Goal: Transaction & Acquisition: Purchase product/service

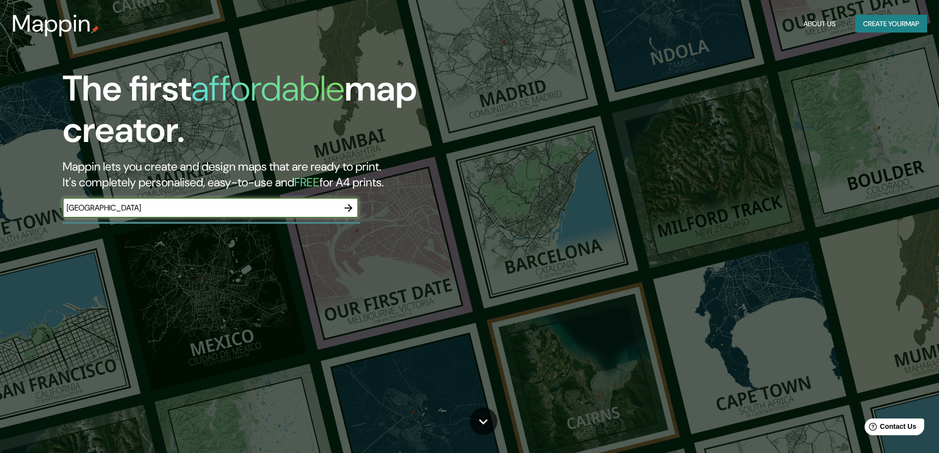
type input "[GEOGRAPHIC_DATA]"
click at [349, 207] on icon "button" at bounding box center [348, 208] width 8 height 8
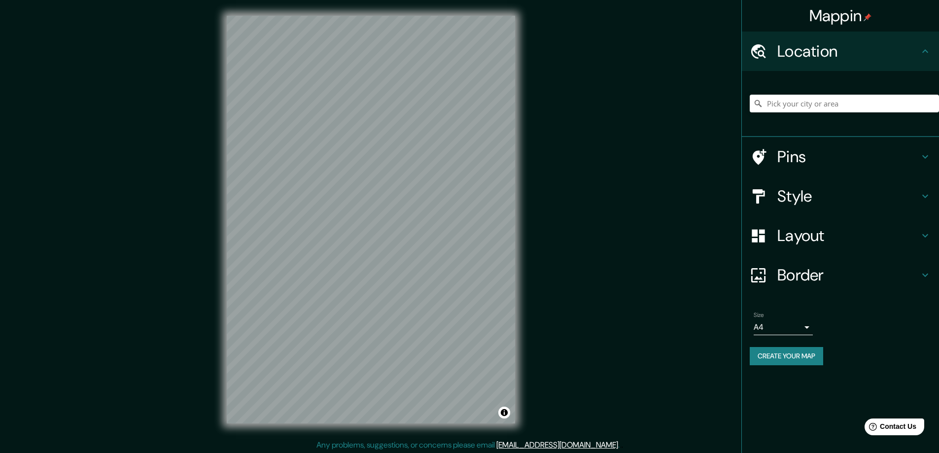
click at [922, 232] on icon at bounding box center [925, 236] width 12 height 12
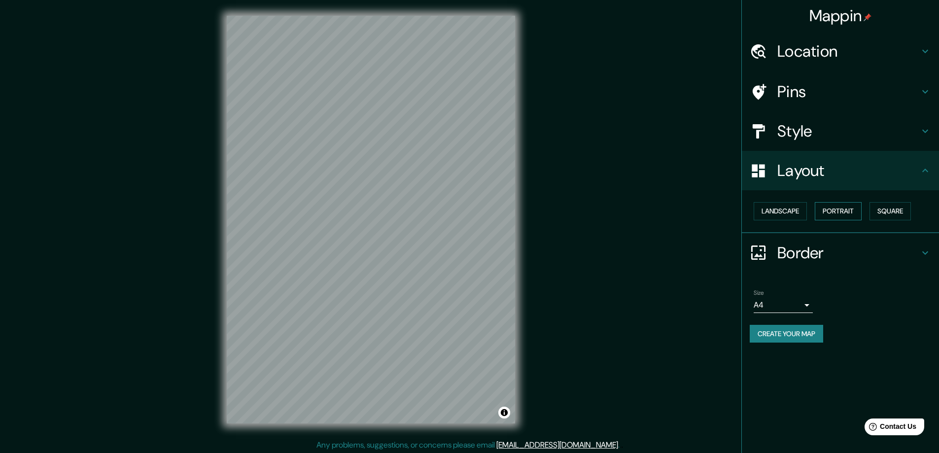
click at [848, 212] on button "Portrait" at bounding box center [838, 211] width 47 height 18
click at [783, 217] on button "Landscape" at bounding box center [779, 211] width 53 height 18
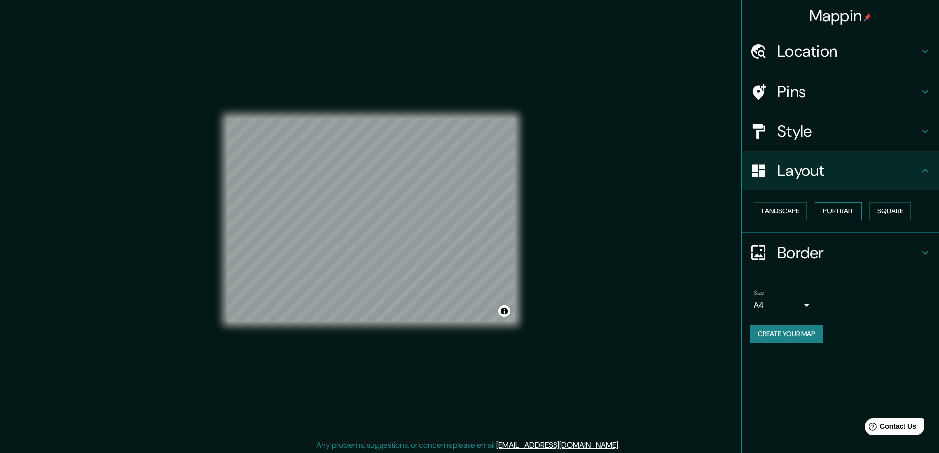
click at [835, 211] on button "Portrait" at bounding box center [838, 211] width 47 height 18
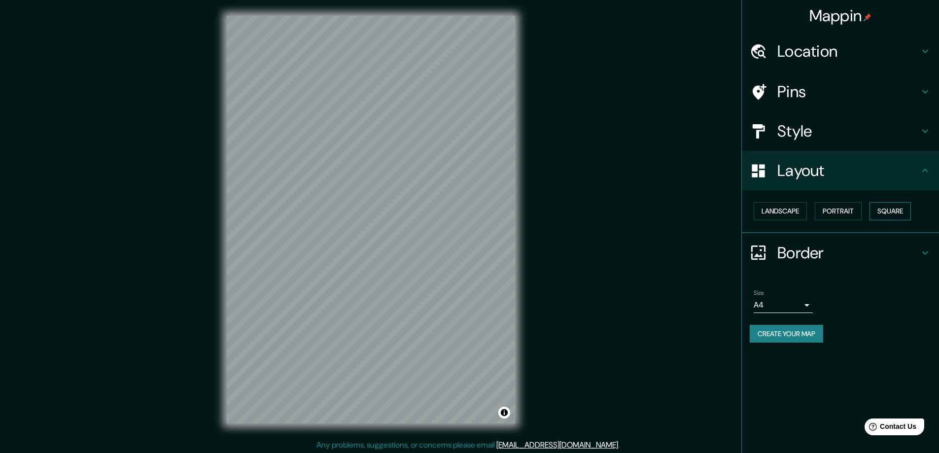
click at [885, 209] on button "Square" at bounding box center [889, 211] width 41 height 18
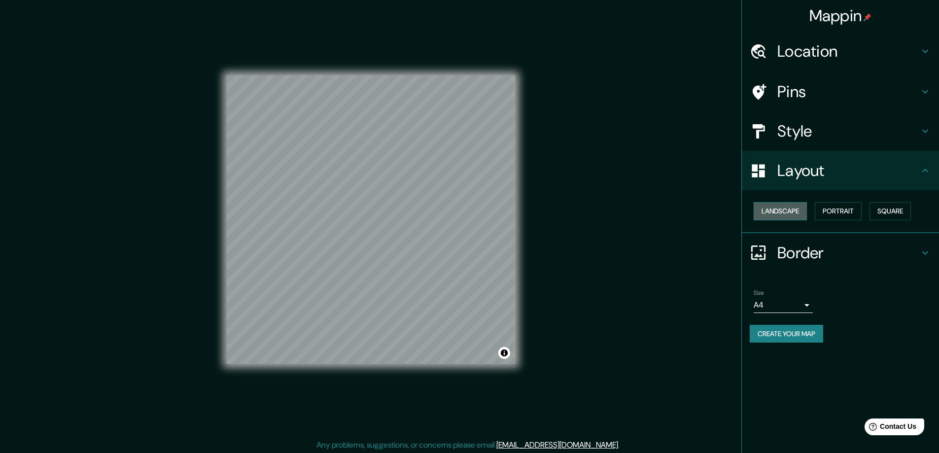
click at [791, 212] on button "Landscape" at bounding box center [779, 211] width 53 height 18
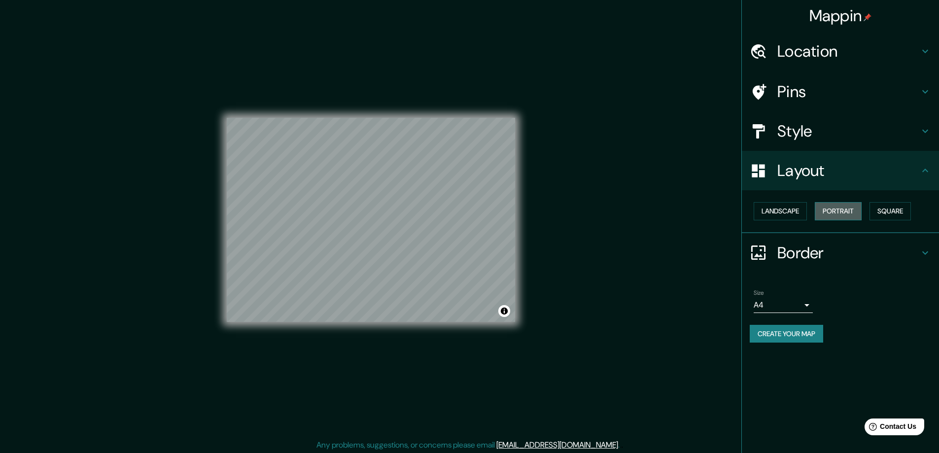
click at [843, 208] on button "Portrait" at bounding box center [838, 211] width 47 height 18
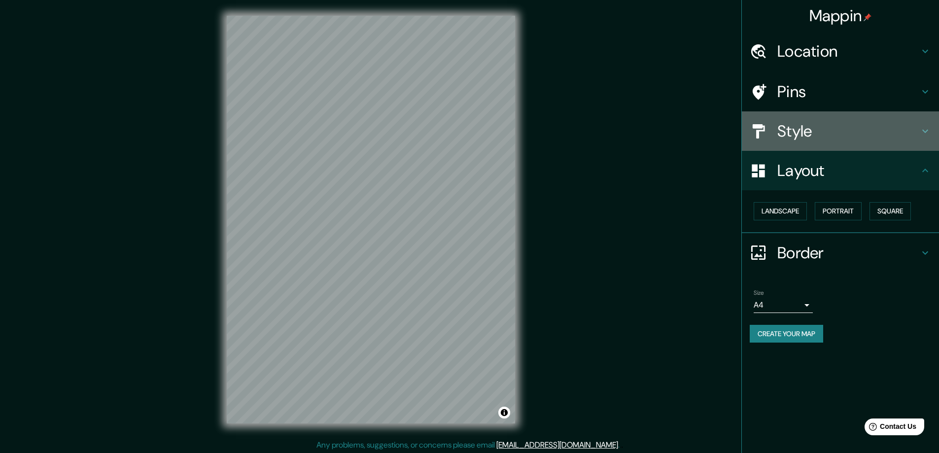
click at [920, 126] on icon at bounding box center [925, 131] width 12 height 12
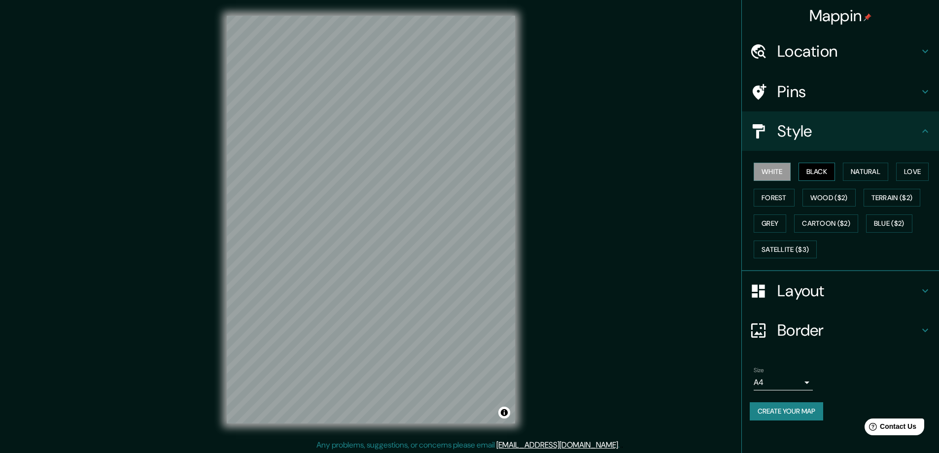
click at [827, 172] on button "Black" at bounding box center [816, 172] width 37 height 18
click at [865, 171] on button "Natural" at bounding box center [865, 172] width 45 height 18
click at [923, 170] on button "Love" at bounding box center [912, 172] width 33 height 18
click at [789, 199] on button "Forest" at bounding box center [773, 198] width 41 height 18
click at [831, 195] on button "Wood ($2)" at bounding box center [828, 198] width 53 height 18
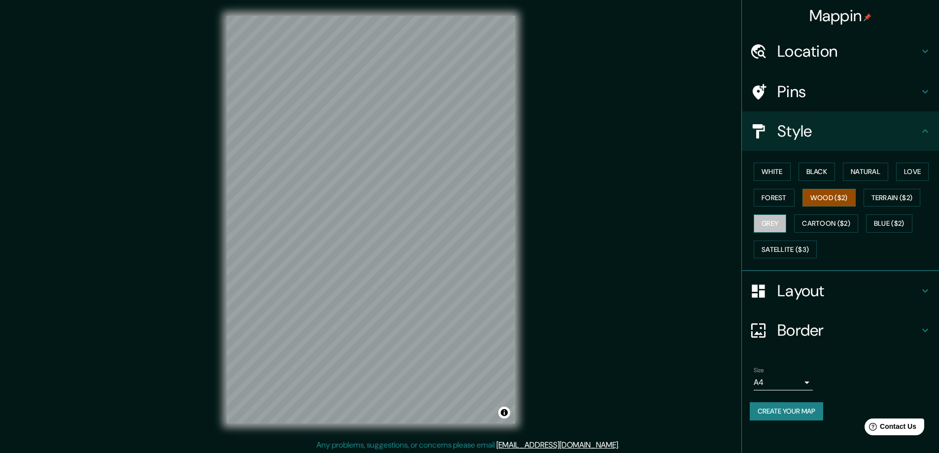
click at [767, 225] on button "Grey" at bounding box center [769, 223] width 33 height 18
click at [818, 222] on button "Cartoon ($2)" at bounding box center [826, 223] width 64 height 18
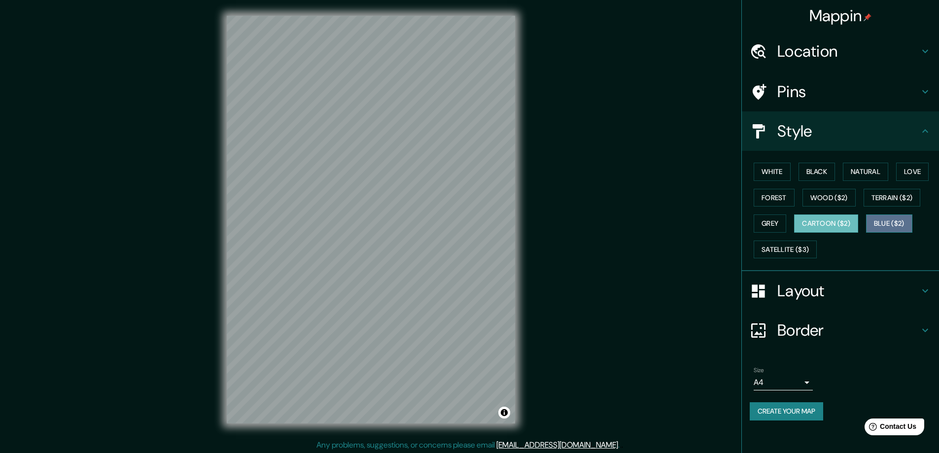
click at [890, 221] on button "Blue ($2)" at bounding box center [889, 223] width 46 height 18
click at [769, 169] on button "White" at bounding box center [771, 172] width 37 height 18
click at [928, 128] on icon at bounding box center [925, 131] width 12 height 12
click at [925, 92] on icon at bounding box center [925, 92] width 12 height 12
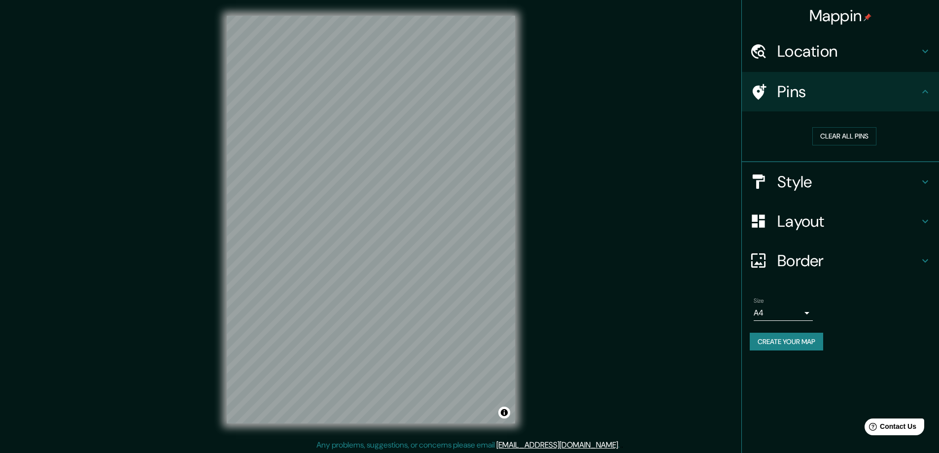
click at [925, 51] on icon at bounding box center [925, 51] width 12 height 12
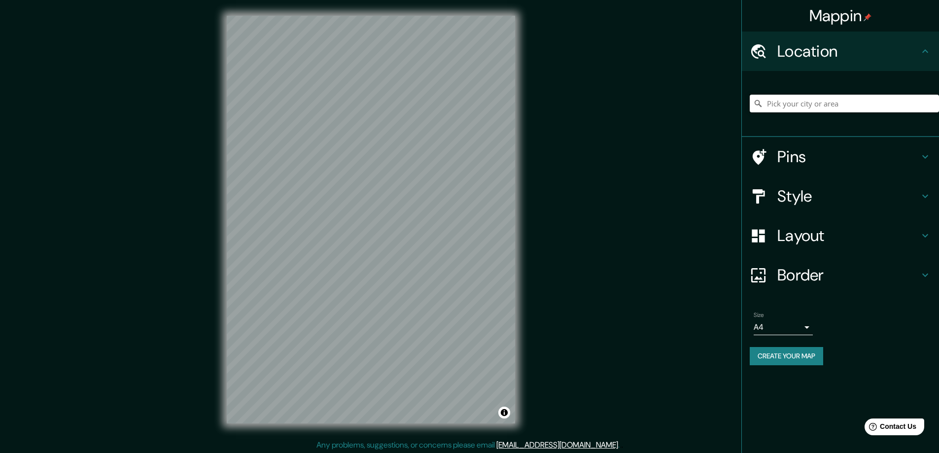
click at [835, 107] on input "Pick your city or area" at bounding box center [844, 104] width 189 height 18
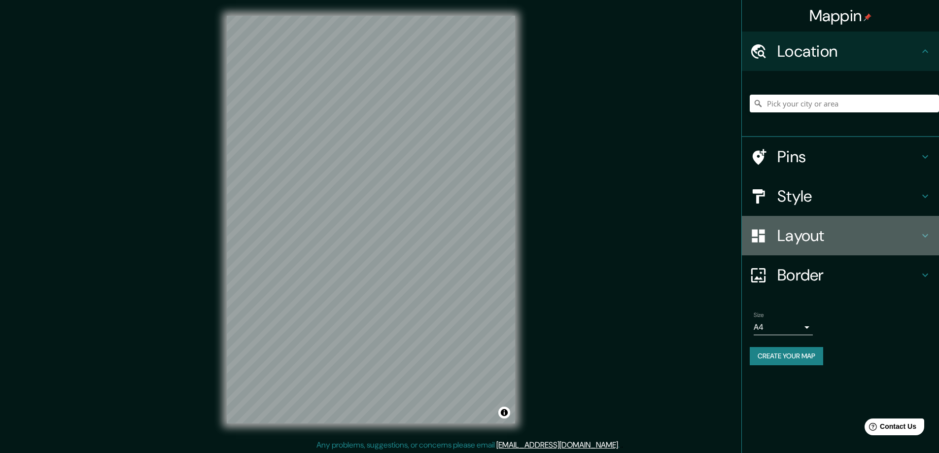
click at [928, 233] on icon at bounding box center [925, 236] width 12 height 12
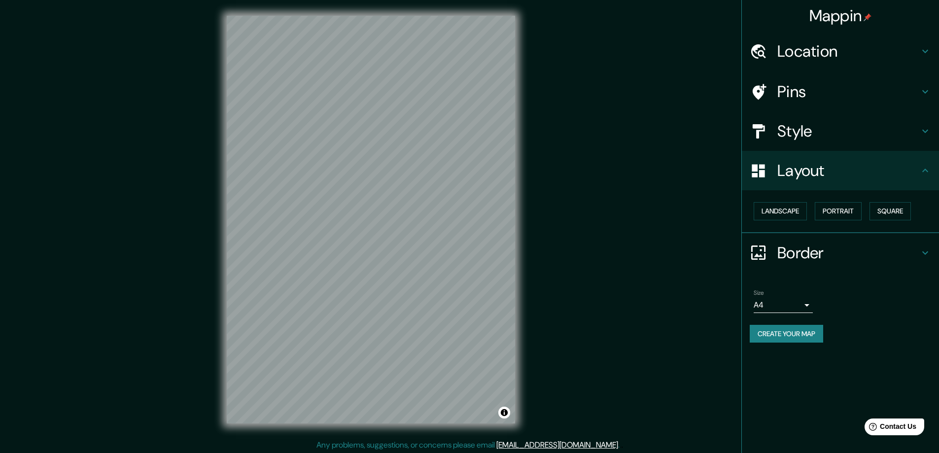
click at [927, 171] on icon at bounding box center [925, 170] width 6 height 3
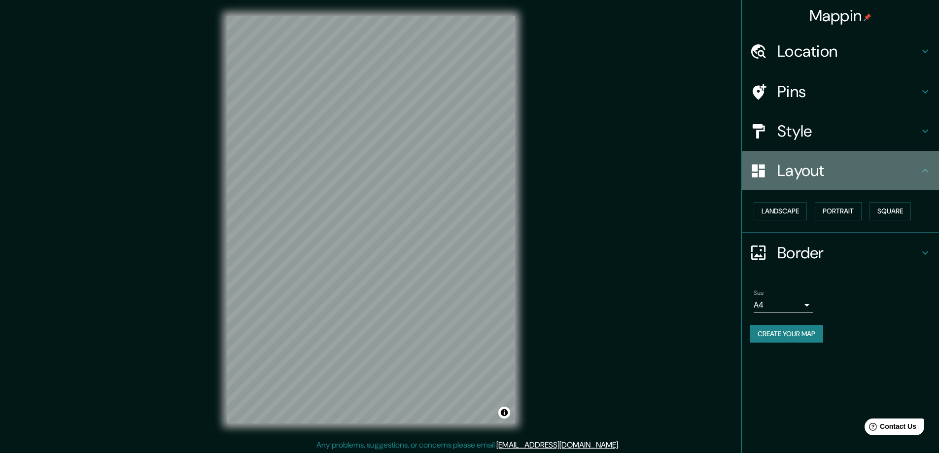
click at [926, 167] on icon at bounding box center [925, 171] width 12 height 12
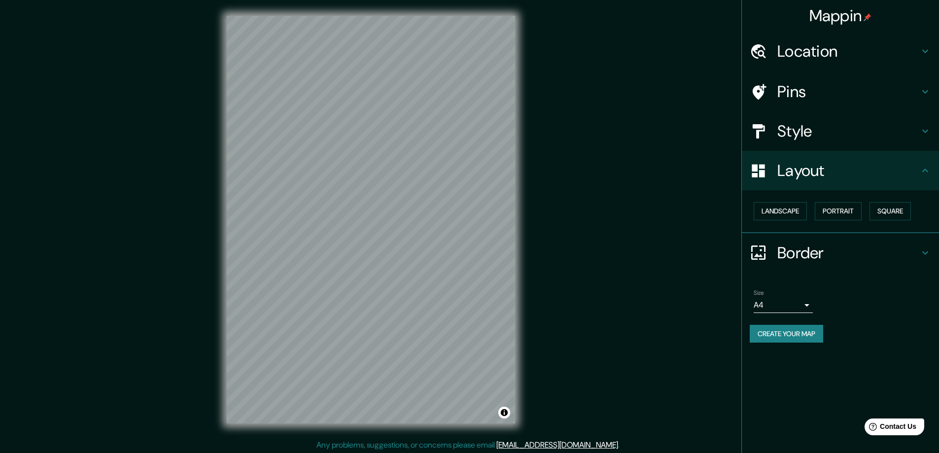
click at [920, 248] on icon at bounding box center [925, 253] width 12 height 12
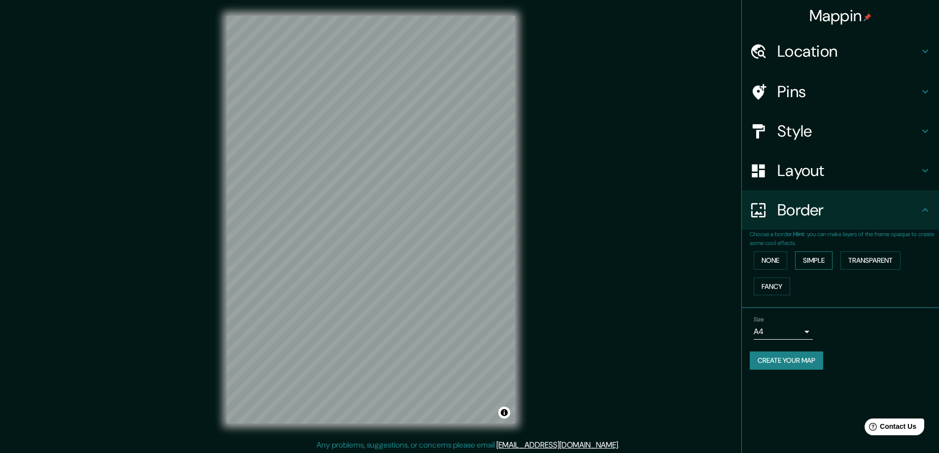
click at [817, 258] on button "Simple" at bounding box center [813, 260] width 37 height 18
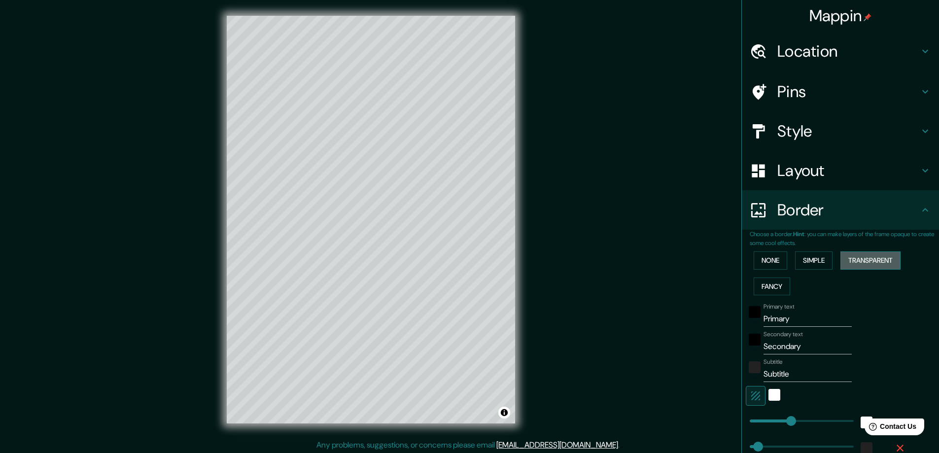
click at [862, 260] on button "Transparent" at bounding box center [870, 260] width 60 height 18
click at [760, 286] on button "Fancy" at bounding box center [771, 286] width 36 height 18
click at [771, 259] on button "None" at bounding box center [770, 260] width 34 height 18
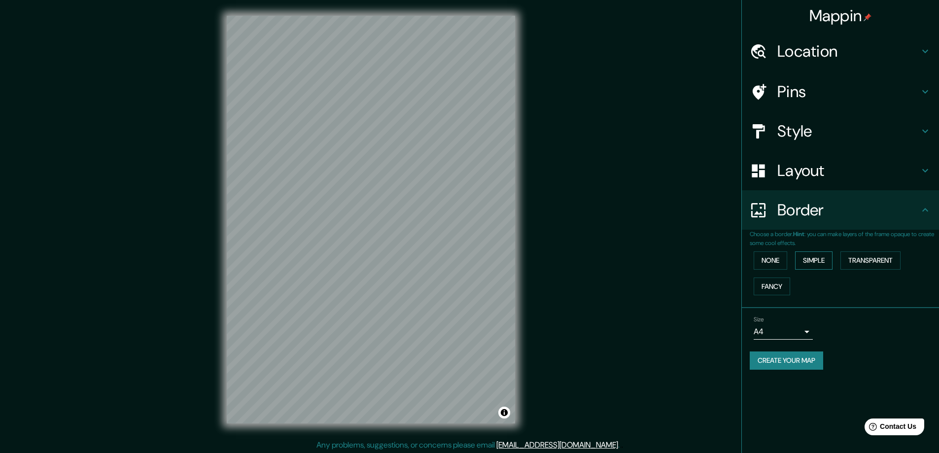
click at [811, 258] on button "Simple" at bounding box center [813, 260] width 37 height 18
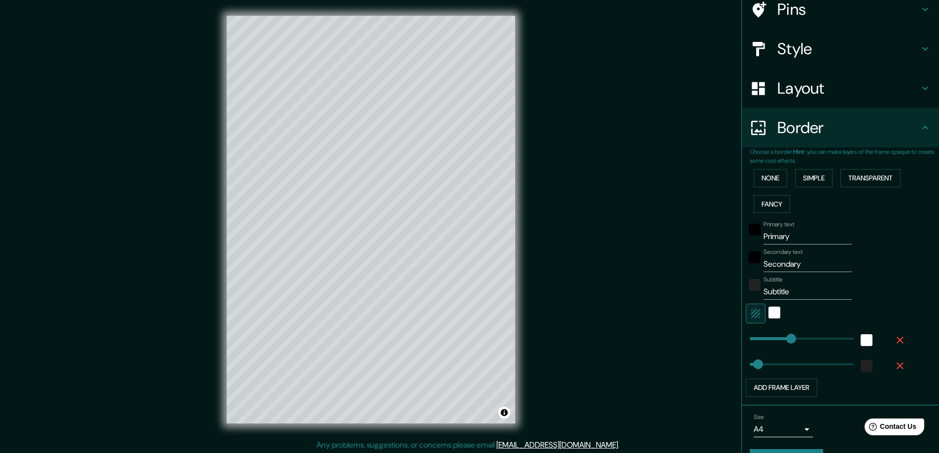
scroll to position [108, 0]
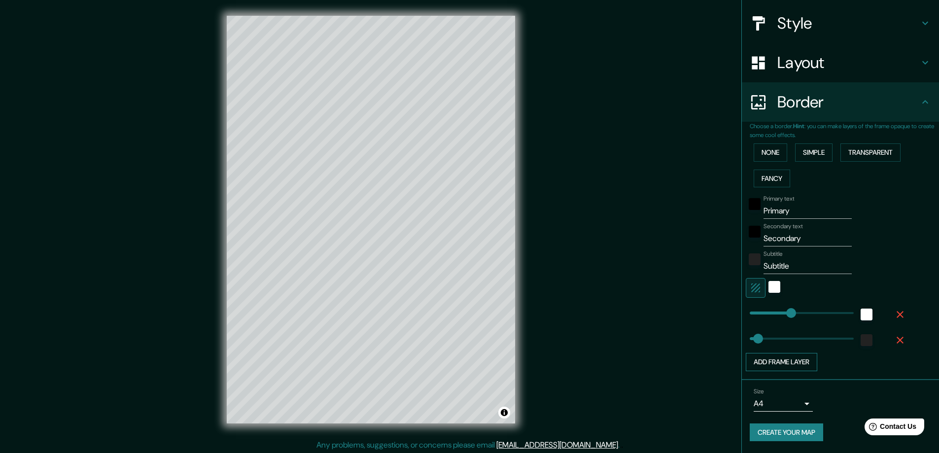
click at [797, 362] on button "Add frame layer" at bounding box center [781, 362] width 71 height 18
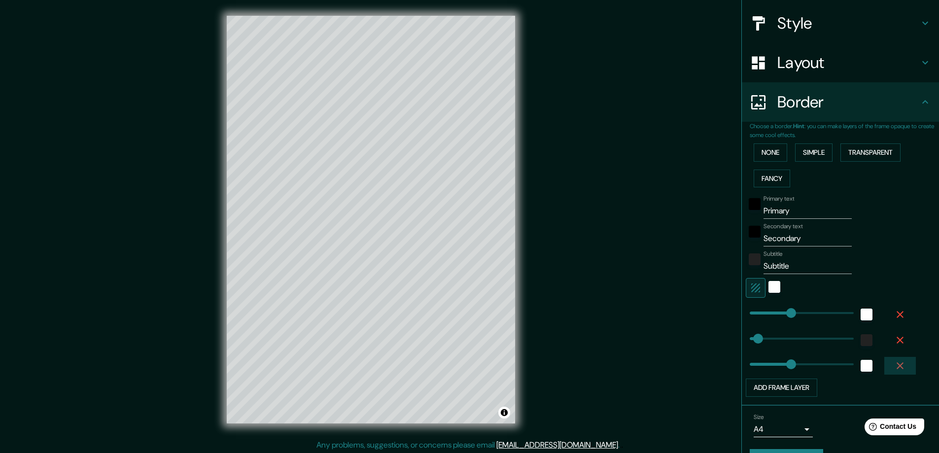
click at [894, 361] on icon "button" at bounding box center [900, 366] width 12 height 12
type input "47"
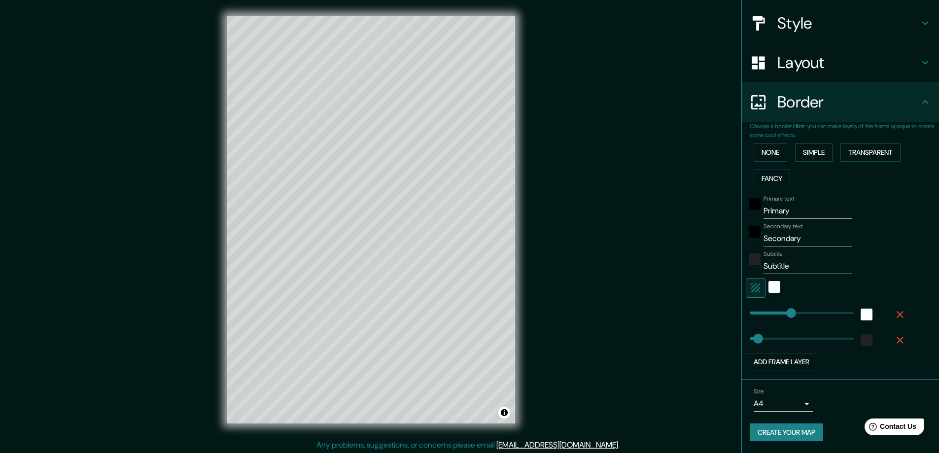
scroll to position [2, 0]
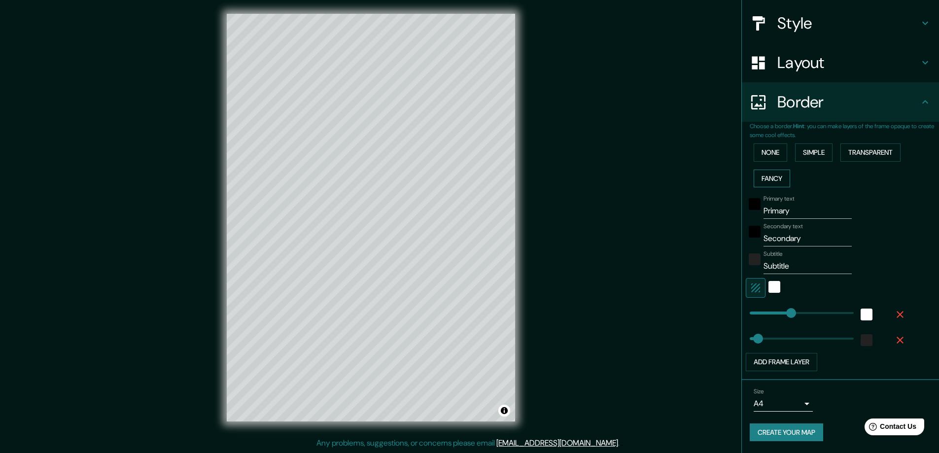
click at [772, 177] on button "Fancy" at bounding box center [771, 179] width 36 height 18
type input "47"
type input "23"
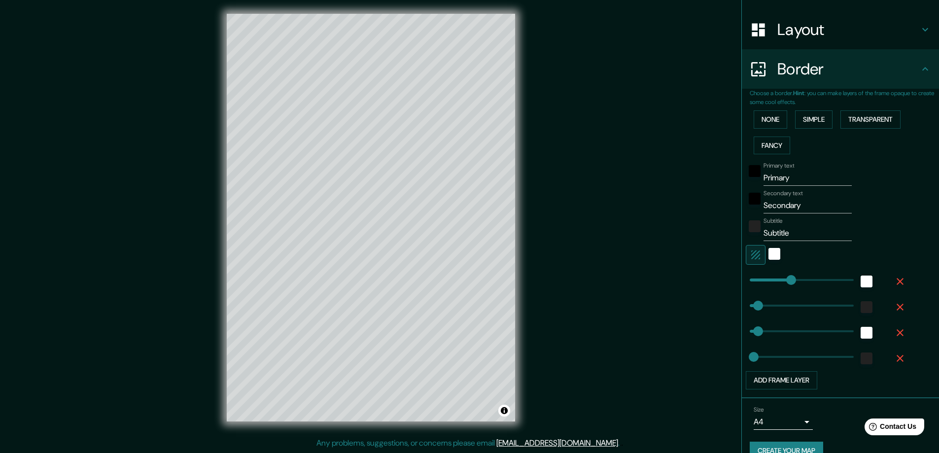
scroll to position [159, 0]
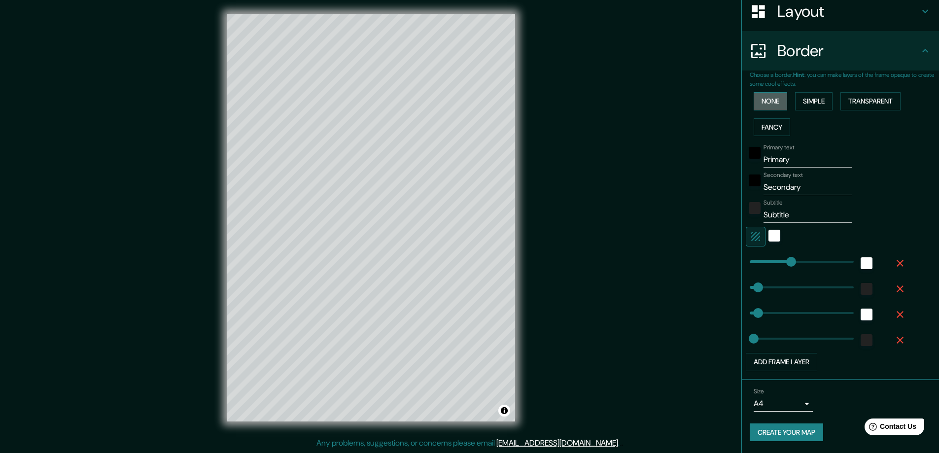
click at [771, 104] on button "None" at bounding box center [770, 101] width 34 height 18
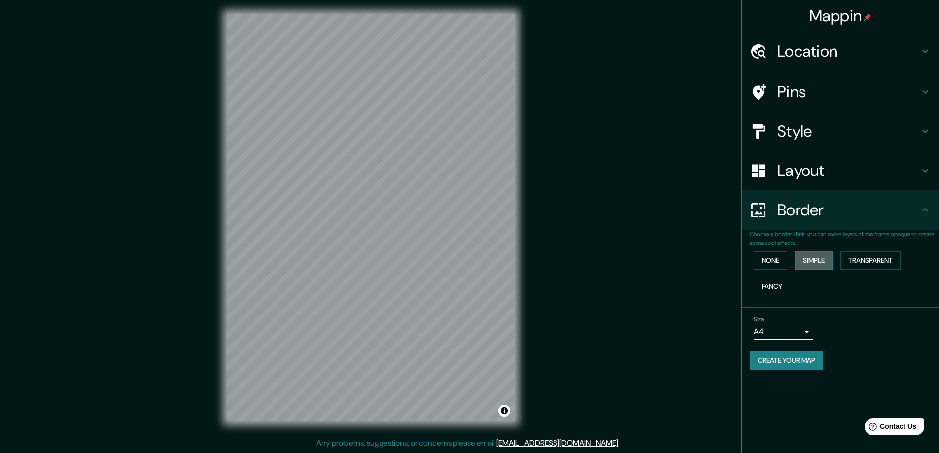
click at [812, 260] on button "Simple" at bounding box center [813, 260] width 37 height 18
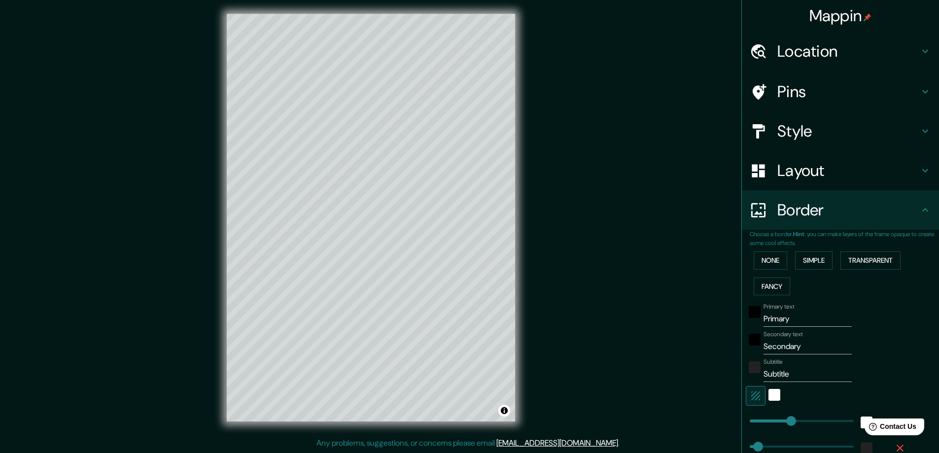
click at [911, 89] on h4 "Pins" at bounding box center [848, 92] width 142 height 20
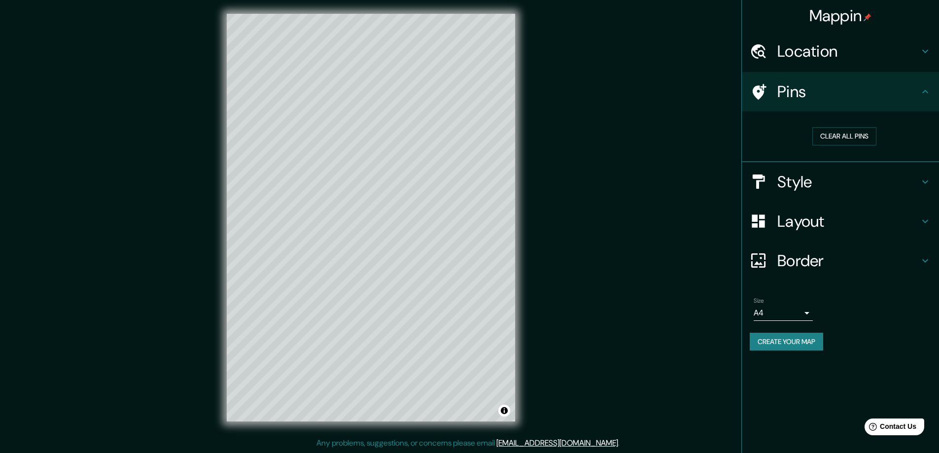
click at [830, 93] on h4 "Pins" at bounding box center [848, 92] width 142 height 20
click at [758, 88] on icon at bounding box center [759, 92] width 14 height 16
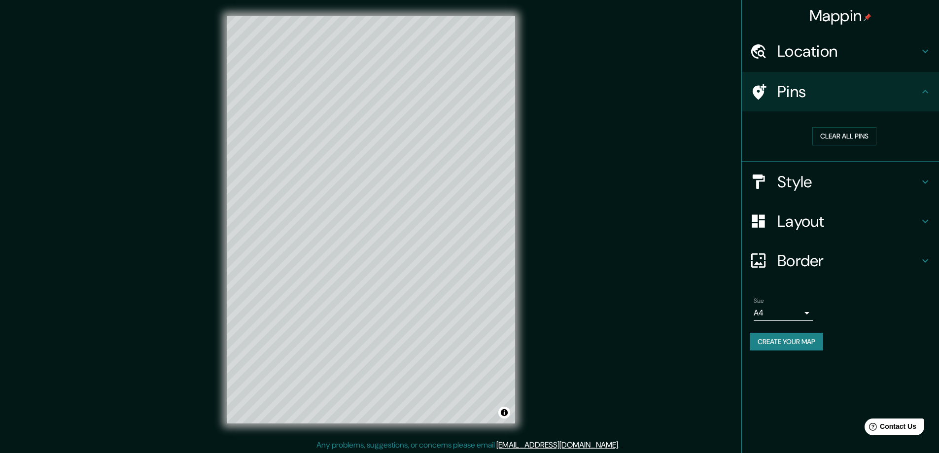
click at [801, 98] on h4 "Pins" at bounding box center [848, 92] width 142 height 20
click at [820, 132] on button "Clear all pins" at bounding box center [844, 136] width 64 height 18
click at [759, 91] on icon at bounding box center [758, 91] width 17 height 17
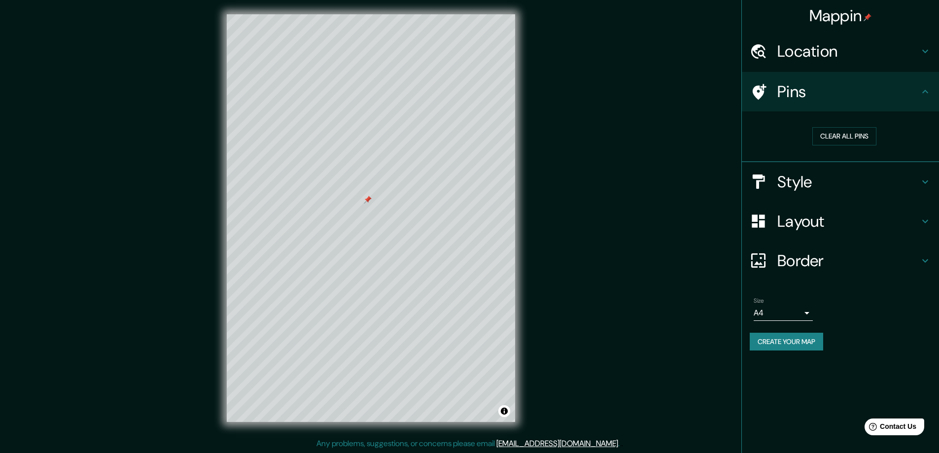
scroll to position [2, 0]
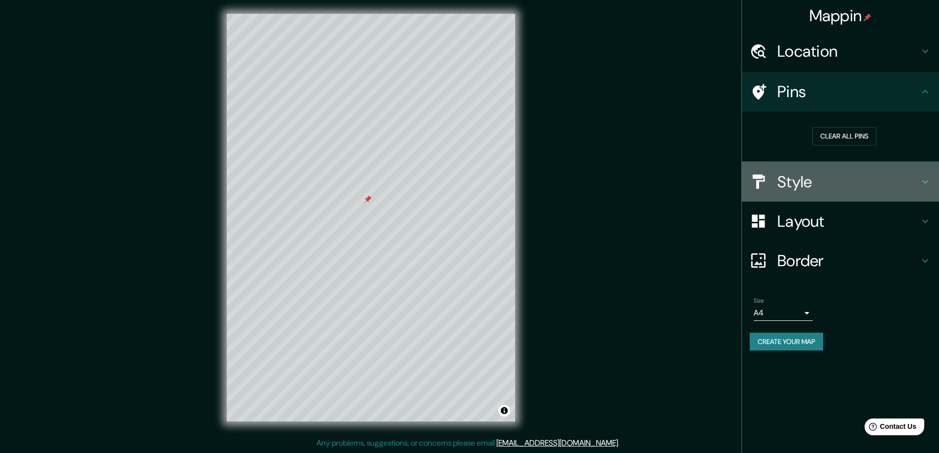
click at [870, 181] on h4 "Style" at bounding box center [848, 182] width 142 height 20
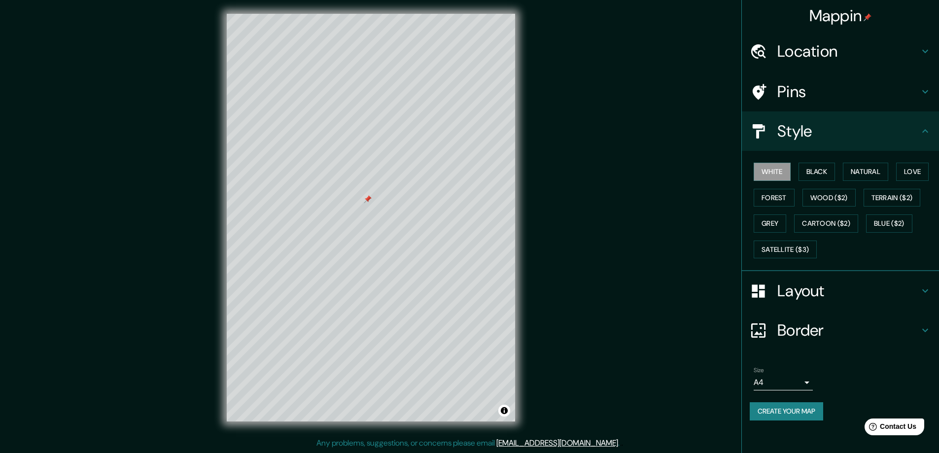
click at [840, 325] on h4 "Border" at bounding box center [848, 330] width 142 height 20
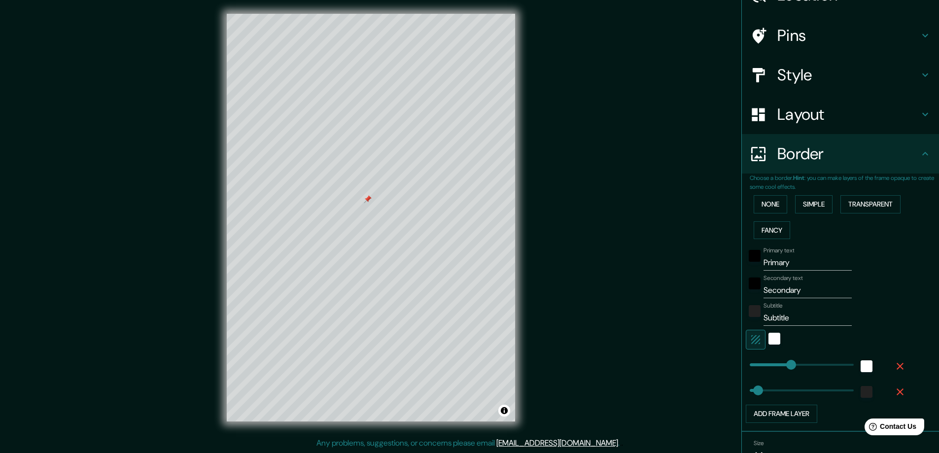
scroll to position [108, 0]
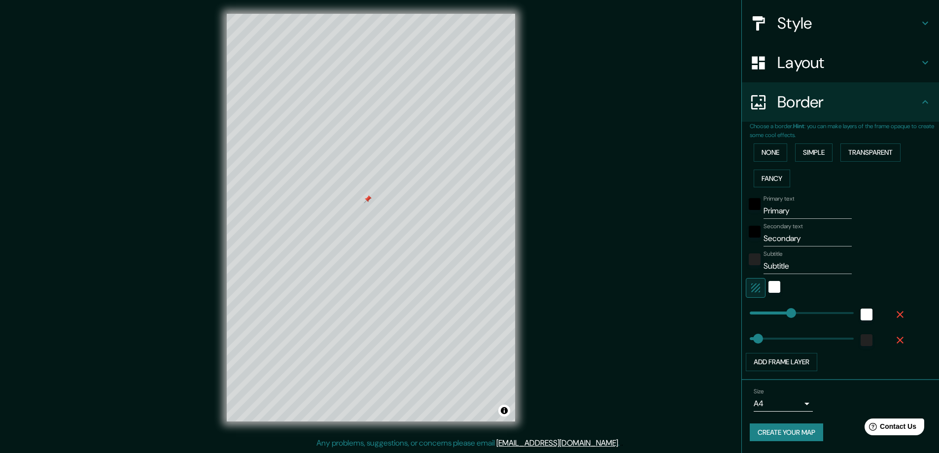
click at [826, 99] on h4 "Border" at bounding box center [848, 102] width 142 height 20
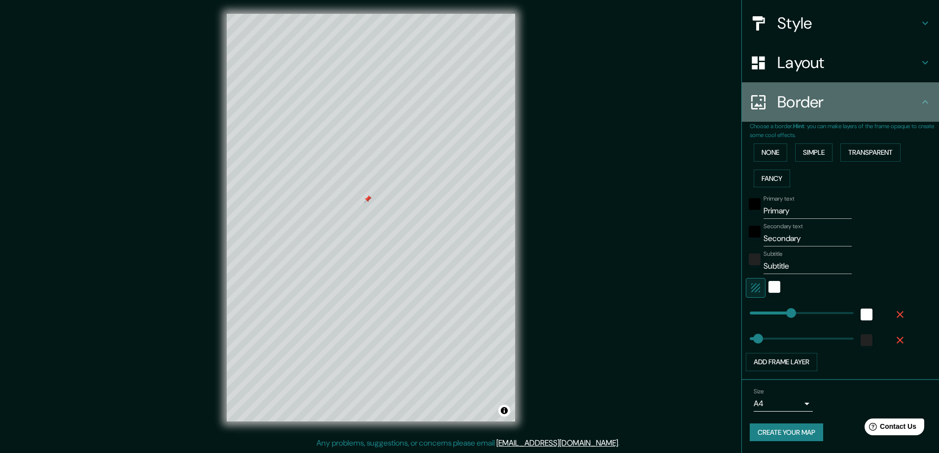
click at [922, 102] on icon at bounding box center [925, 101] width 6 height 3
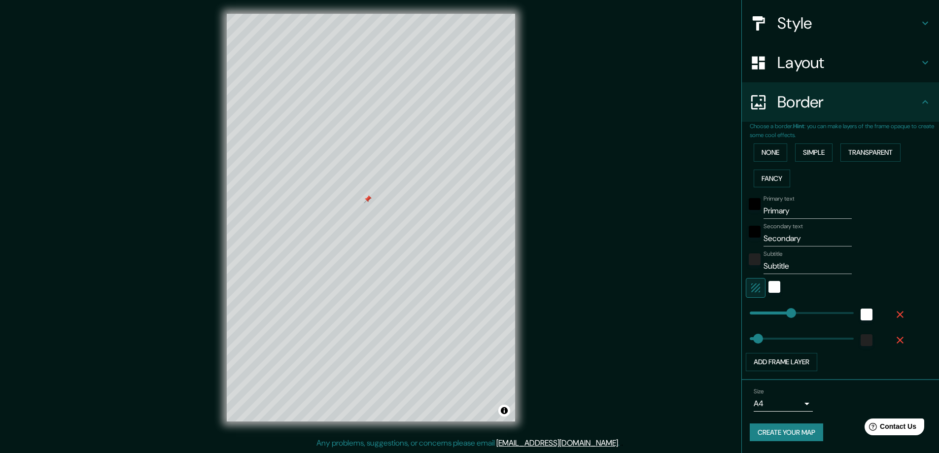
click at [909, 101] on h4 "Border" at bounding box center [848, 102] width 142 height 20
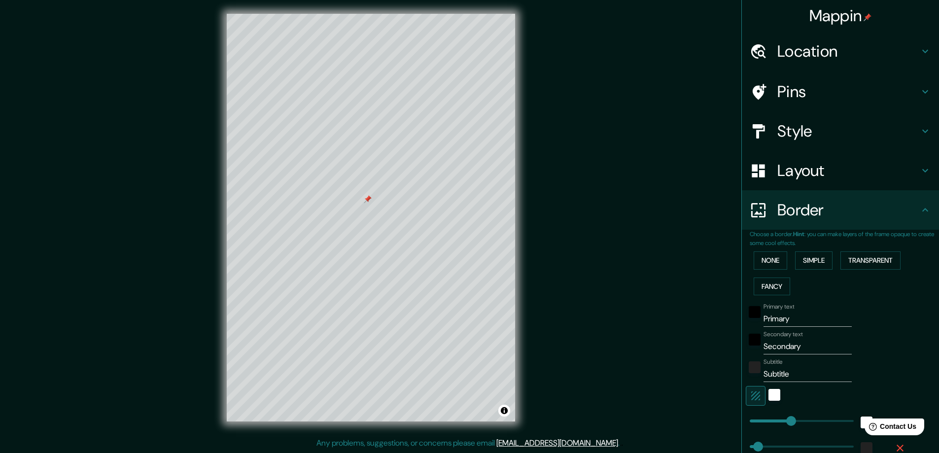
click at [863, 94] on h4 "Pins" at bounding box center [848, 92] width 142 height 20
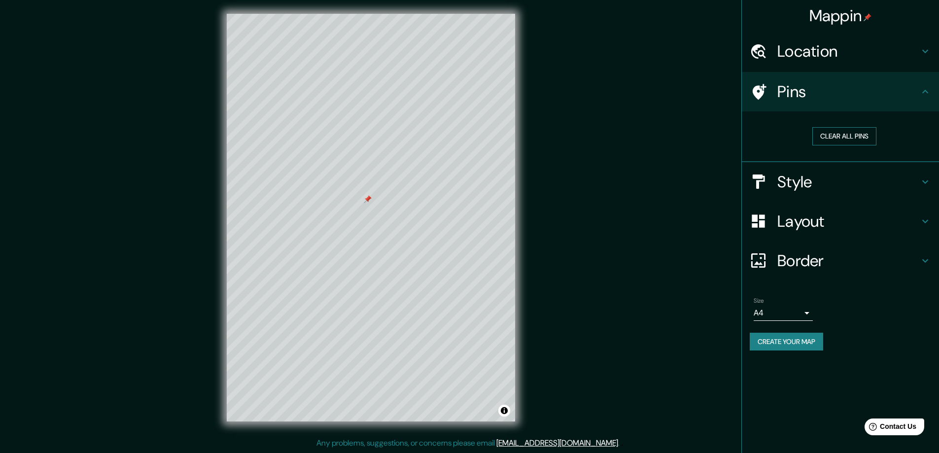
click at [850, 135] on button "Clear all pins" at bounding box center [844, 136] width 64 height 18
click at [835, 260] on h4 "Border" at bounding box center [848, 261] width 142 height 20
type input "47"
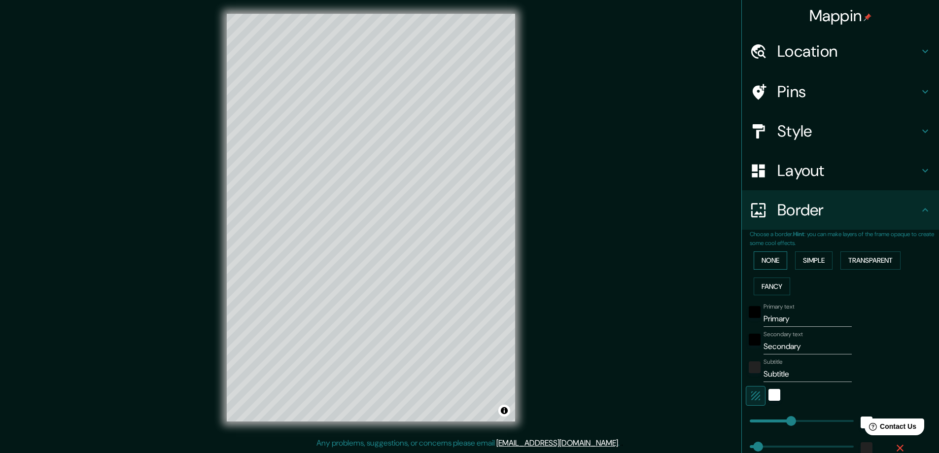
click at [766, 258] on button "None" at bounding box center [770, 260] width 34 height 18
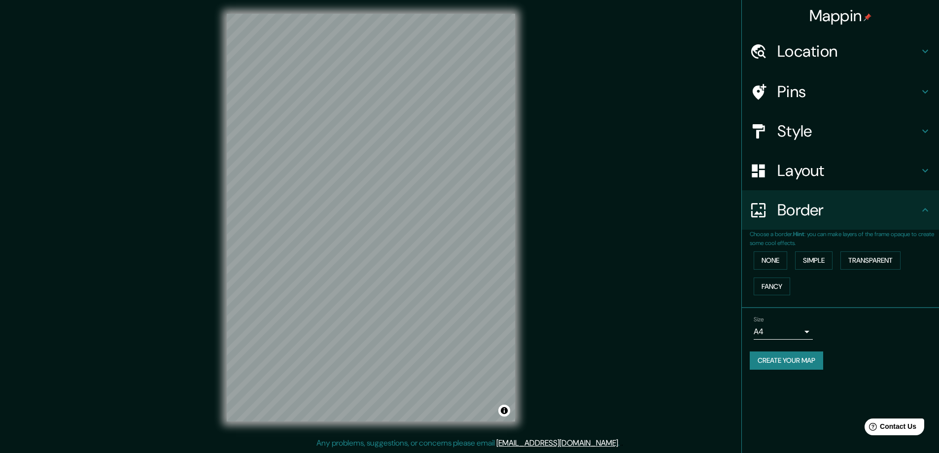
click at [828, 42] on h4 "Location" at bounding box center [848, 51] width 142 height 20
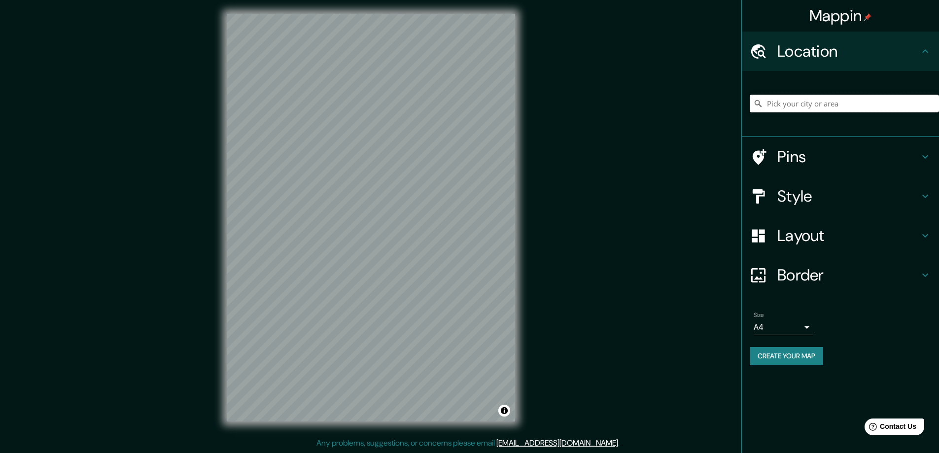
click at [812, 100] on input "Pick your city or area" at bounding box center [844, 104] width 189 height 18
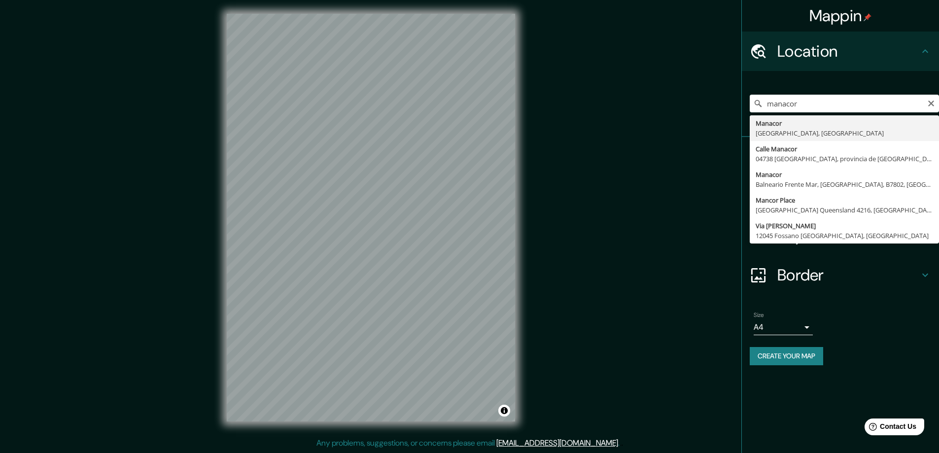
type input "Manacor, [GEOGRAPHIC_DATA], [GEOGRAPHIC_DATA]"
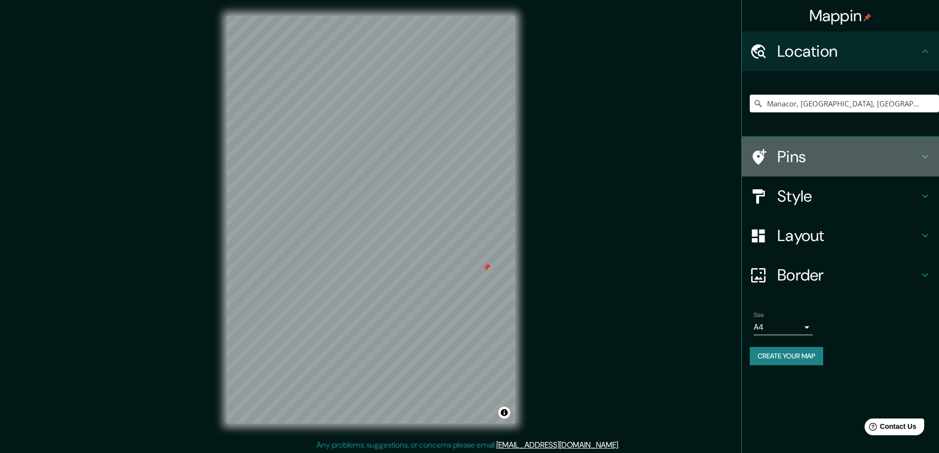
click at [808, 151] on h4 "Pins" at bounding box center [848, 157] width 142 height 20
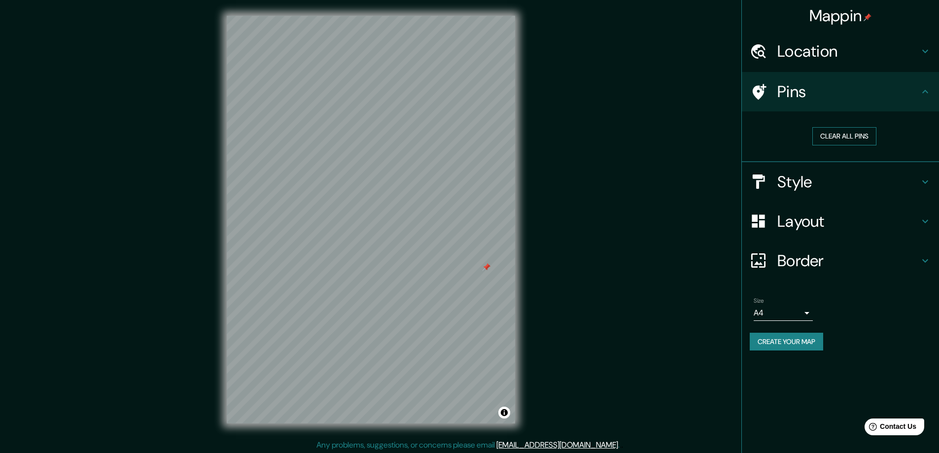
click at [830, 136] on button "Clear all pins" at bounding box center [844, 136] width 64 height 18
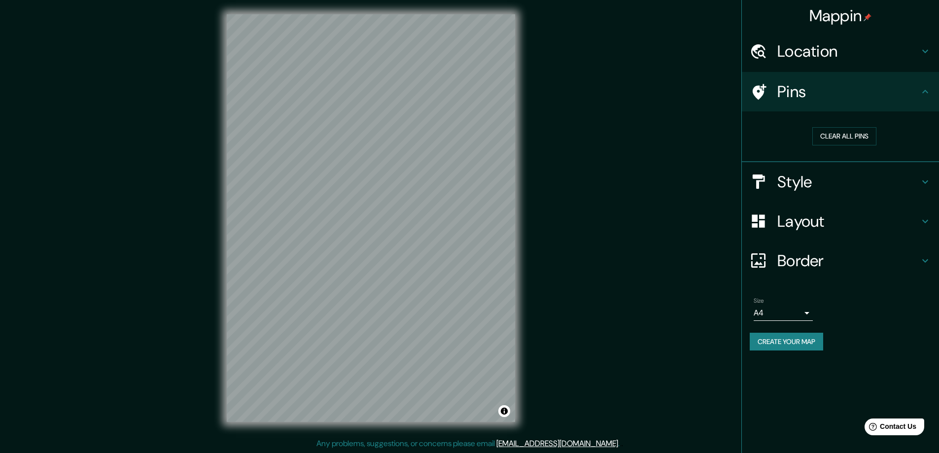
scroll to position [2, 0]
click at [819, 412] on div "Mappin Location [GEOGRAPHIC_DATA], [GEOGRAPHIC_DATA], [GEOGRAPHIC_DATA] Pins Cl…" at bounding box center [840, 226] width 198 height 453
click at [797, 341] on button "Create your map" at bounding box center [786, 342] width 73 height 18
click at [780, 340] on button "Create your map" at bounding box center [786, 342] width 73 height 18
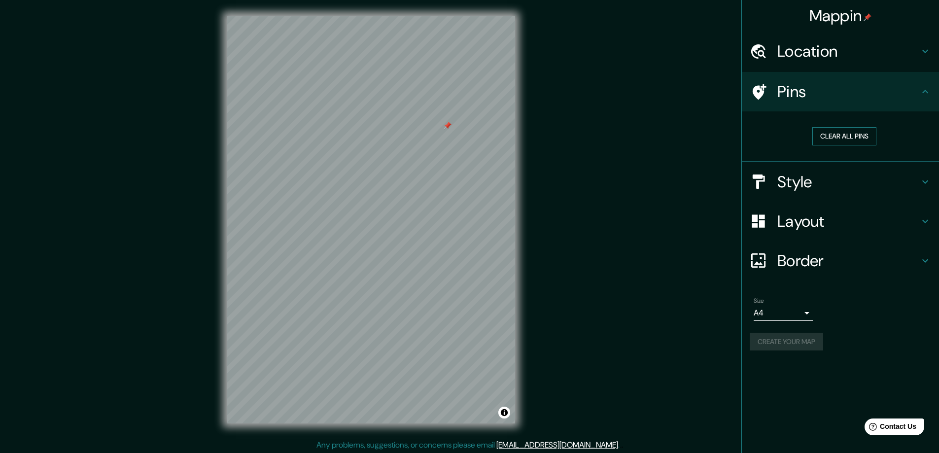
click at [839, 139] on button "Clear all pins" at bounding box center [844, 136] width 64 height 18
click at [769, 337] on button "Create your map" at bounding box center [786, 342] width 73 height 18
click at [818, 256] on h4 "Border" at bounding box center [848, 261] width 142 height 20
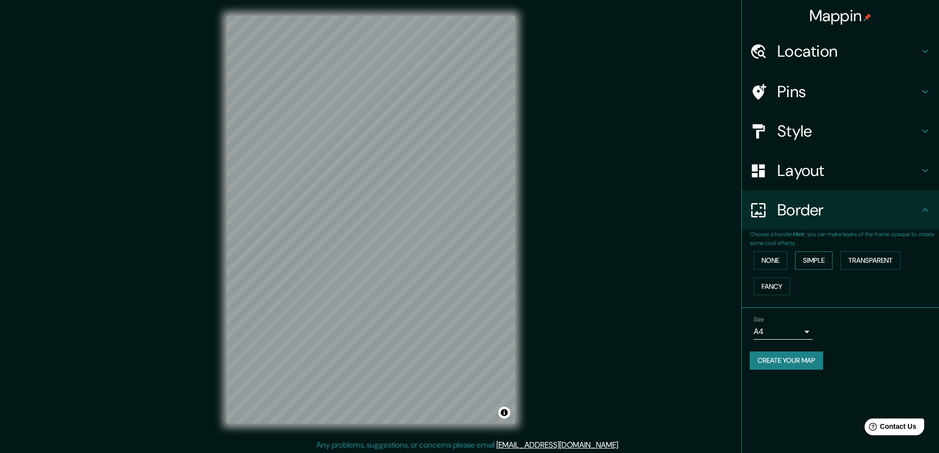
click at [812, 263] on button "Simple" at bounding box center [813, 260] width 37 height 18
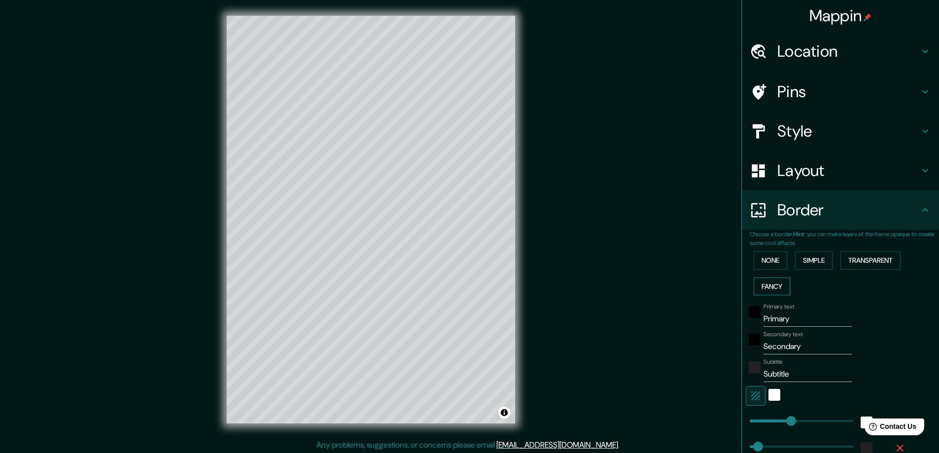
click at [770, 286] on button "Fancy" at bounding box center [771, 286] width 36 height 18
click at [766, 260] on button "None" at bounding box center [770, 260] width 34 height 18
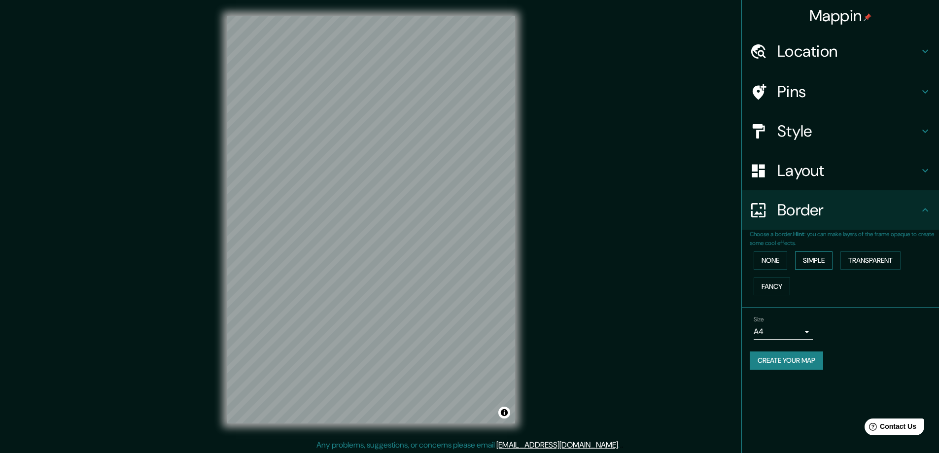
click at [804, 260] on button "Simple" at bounding box center [813, 260] width 37 height 18
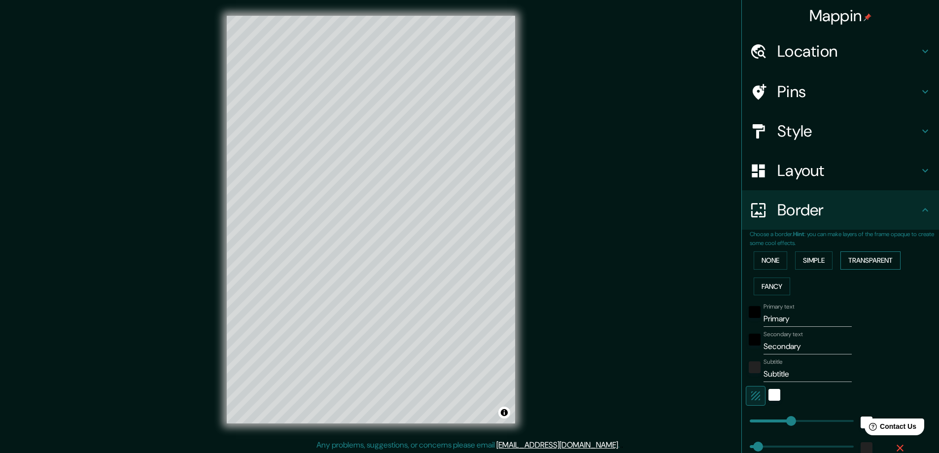
click at [861, 260] on button "Transparent" at bounding box center [870, 260] width 60 height 18
click at [768, 282] on button "Fancy" at bounding box center [771, 286] width 36 height 18
click at [764, 259] on button "None" at bounding box center [770, 260] width 34 height 18
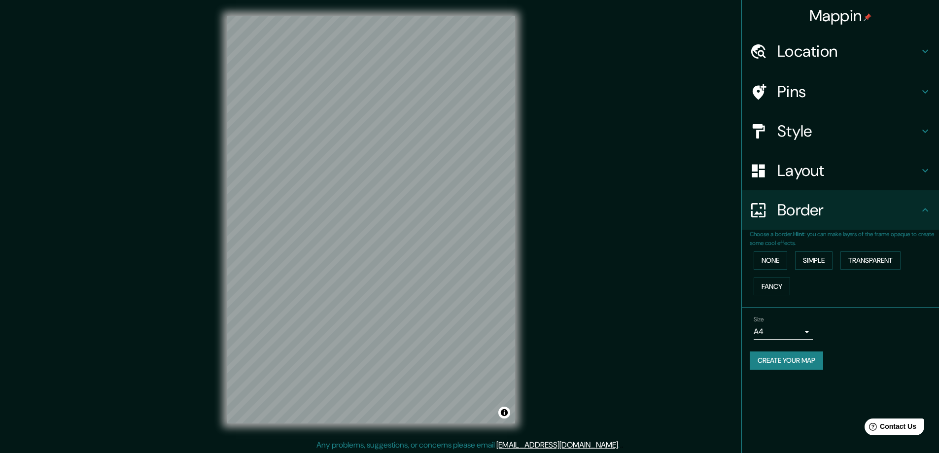
click at [789, 354] on button "Create your map" at bounding box center [786, 360] width 73 height 18
